Goal: Task Accomplishment & Management: Complete application form

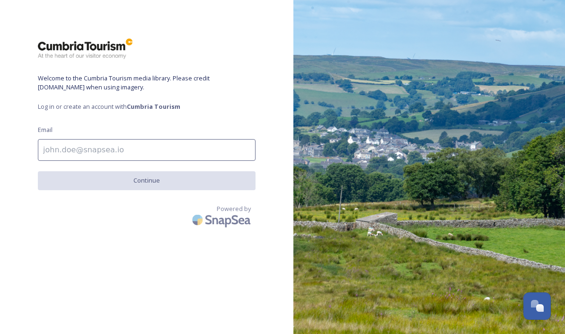
click at [82, 152] on input at bounding box center [147, 150] width 218 height 22
type input "[EMAIL_ADDRESS][DOMAIN_NAME]"
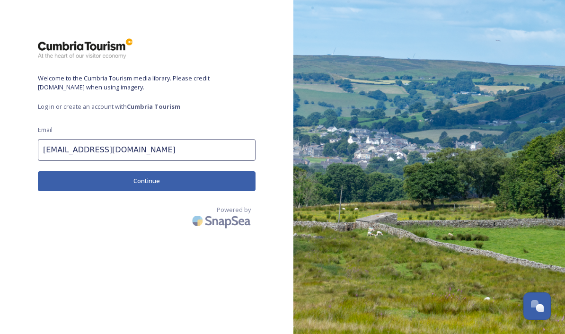
click at [154, 179] on button "Continue" at bounding box center [147, 180] width 218 height 19
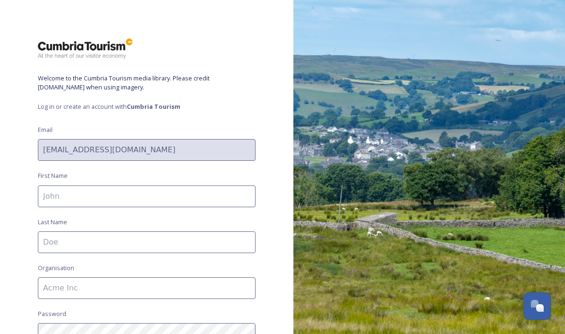
click at [110, 203] on input at bounding box center [147, 197] width 218 height 22
type input "[PERSON_NAME]"
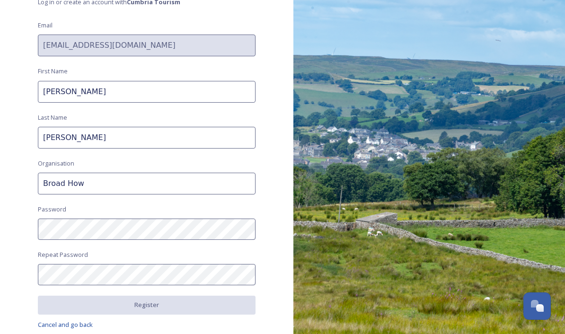
scroll to position [104, 0]
type input "Broad How"
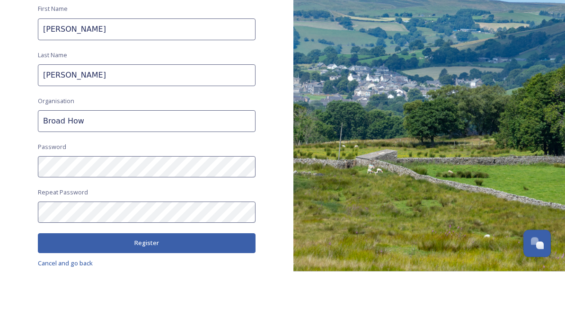
scroll to position [34, 0]
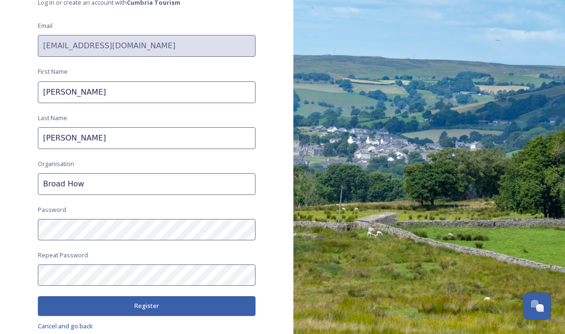
click at [168, 296] on button "Register" at bounding box center [147, 305] width 218 height 19
